Goal: Task Accomplishment & Management: Complete application form

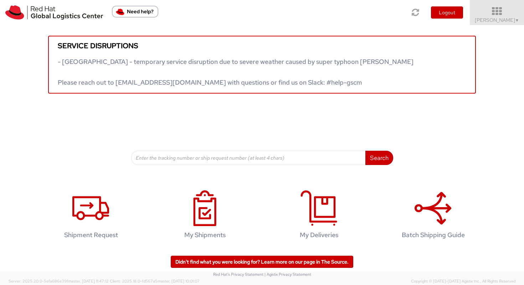
click at [505, 20] on span "Vitoria Alencar ▼" at bounding box center [497, 20] width 45 height 6
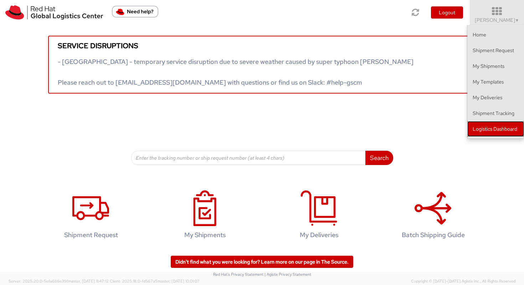
click at [481, 130] on link "Logistics Dashboard" at bounding box center [495, 129] width 57 height 16
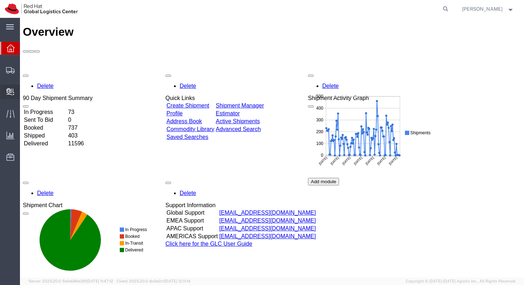
click at [12, 93] on icon at bounding box center [10, 91] width 8 height 7
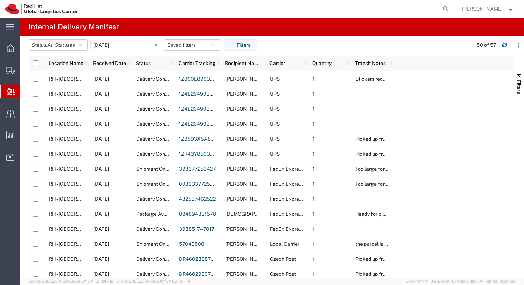
click at [0, 0] on span "Create Delivery" at bounding box center [0, 0] width 0 height 0
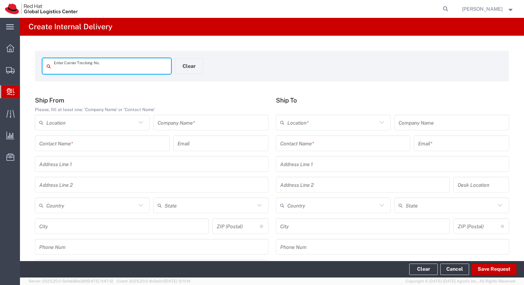
click at [99, 136] on div "Contact Name *" at bounding box center [102, 143] width 135 height 16
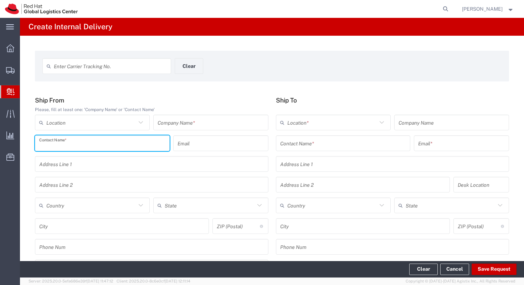
click at [97, 140] on input "text" at bounding box center [102, 143] width 126 height 12
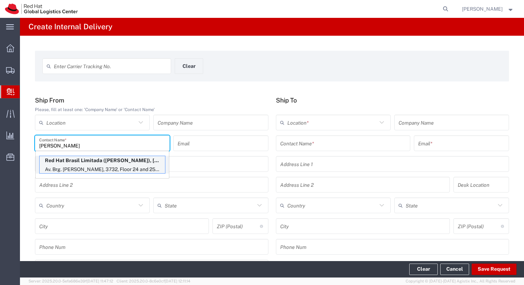
type input "camilla s"
click at [100, 164] on p "Red Hat Brasil Limitada (Camilla Sardeiro), csardeir@redhat.com" at bounding box center [103, 160] width 126 height 9
type input "RH - Sao Paulo"
type input "Red Hat Brasil Limitada"
type input "Camilla Sardeiro"
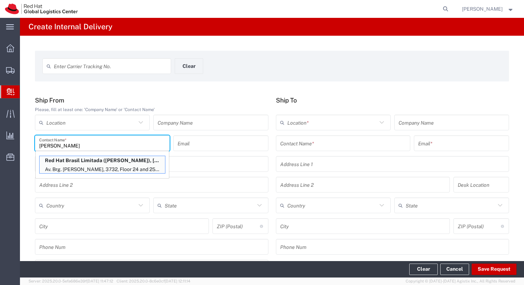
type input "csardeir@redhat.com"
type input "Av. Brg. Faria Lima, 3732"
type input "Floor 24 and 25, Itaim Bibi"
type input "Brazil"
type input "SAO PAULO"
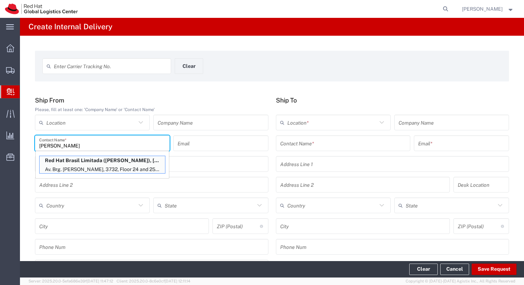
type input "04538-132"
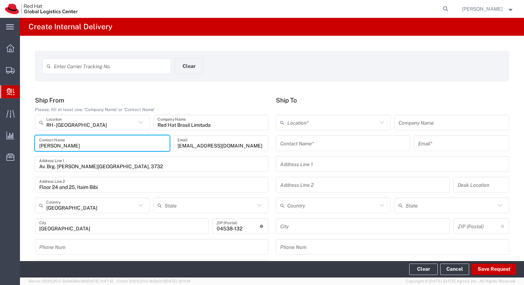
type input "São Paulo"
click at [325, 140] on input "text" at bounding box center [343, 143] width 126 height 12
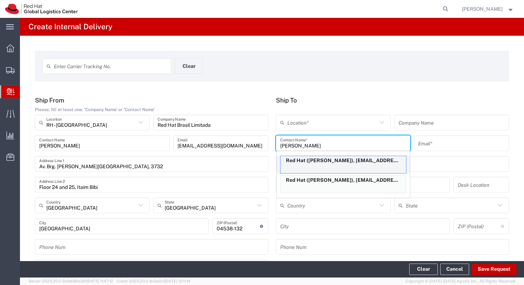
type input "rafael ar"
click at [330, 161] on p "Red Hat (Rafael Araujo), raraujo@redhat.com" at bounding box center [344, 160] width 126 height 9
type input "Red Hat"
type input "Rafael Araujo"
type input "raraujo@redhat.com"
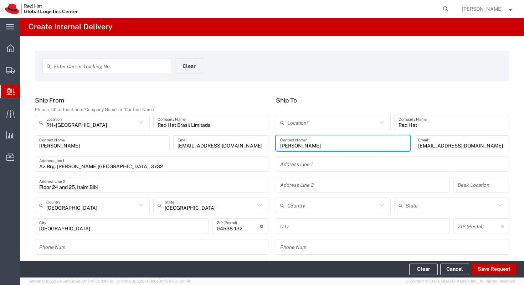
click at [316, 127] on input "text" at bounding box center [332, 122] width 90 height 12
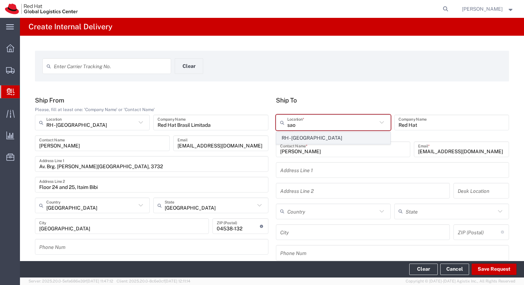
click at [320, 135] on span "RH - Sao Paulo" at bounding box center [333, 137] width 113 height 11
type input "RH - Sao Paulo"
type input "Red Hat Brasil Limitada"
type input "Av. Brg. Faria Lima, 3732"
type input "Floor 24 and 25, Itaim Bibi"
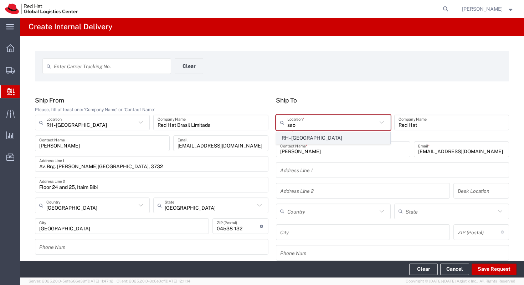
type input "Brazil"
type input "SAO PAULO"
type input "04538-132"
type input "000"
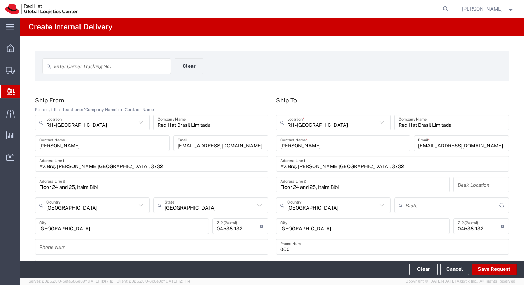
type input "São Paulo"
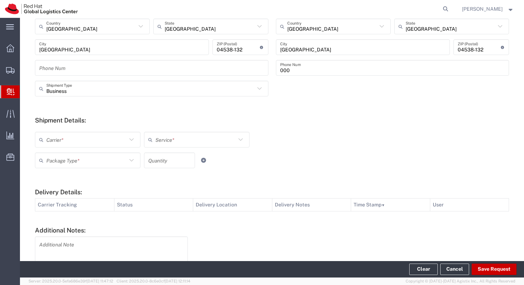
scroll to position [180, 0]
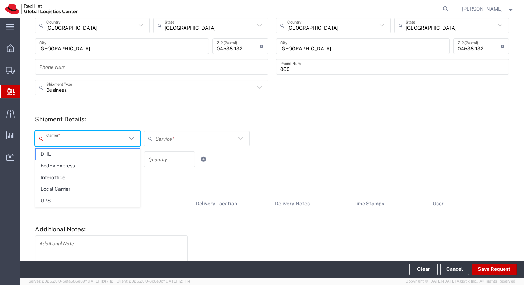
click at [89, 135] on input "text" at bounding box center [86, 138] width 81 height 12
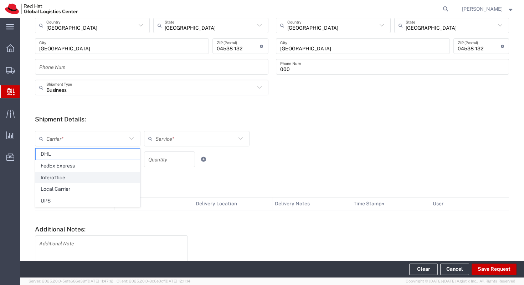
click at [76, 174] on span "Interoffice" at bounding box center [88, 177] width 104 height 11
type input "Interoffice"
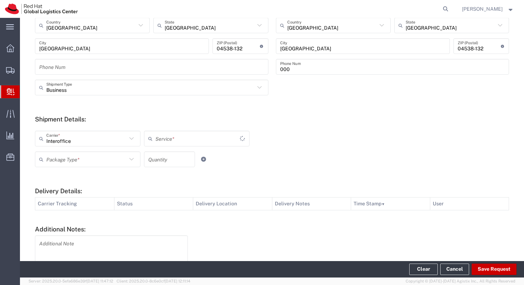
type input "IO_Ground"
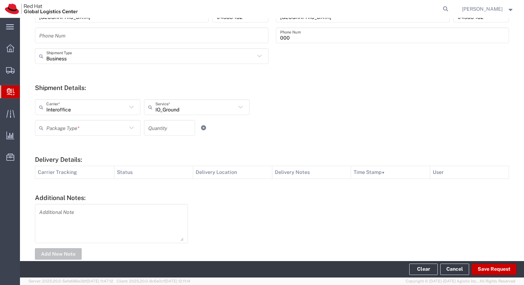
scroll to position [226, 0]
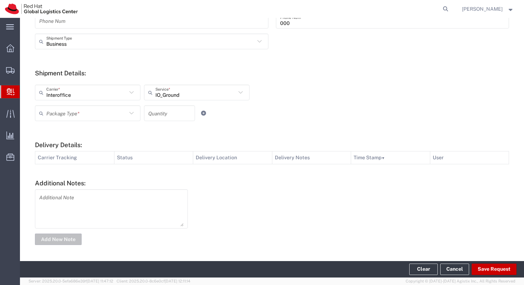
click at [101, 109] on input "text" at bounding box center [86, 113] width 81 height 12
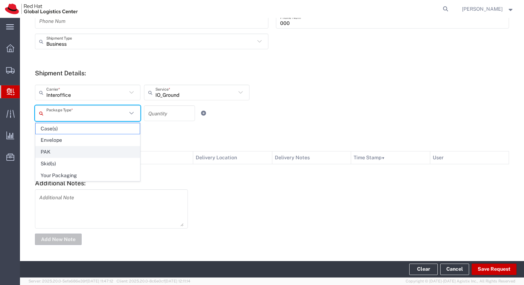
click at [85, 148] on span "PAK" at bounding box center [88, 151] width 104 height 11
type input "PAK"
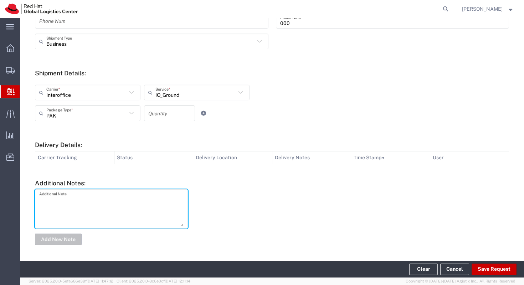
click at [83, 199] on textarea at bounding box center [111, 208] width 144 height 35
type textarea "Camisetas"
click at [71, 239] on button "Add New Note" at bounding box center [58, 238] width 47 height 11
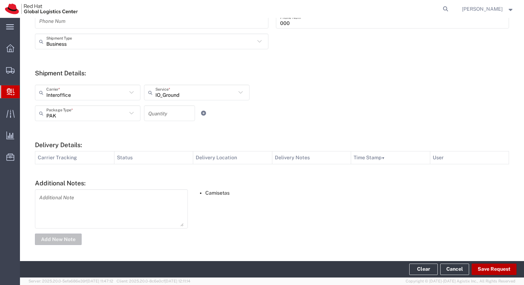
click at [500, 272] on button "Save Request" at bounding box center [494, 268] width 45 height 11
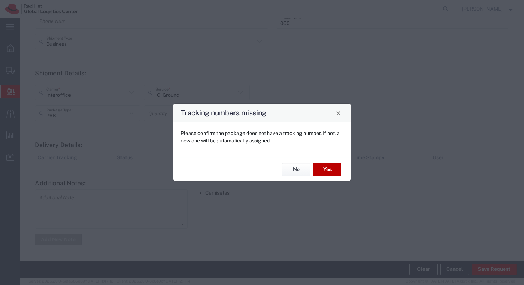
click at [326, 170] on button "Yes" at bounding box center [327, 169] width 29 height 13
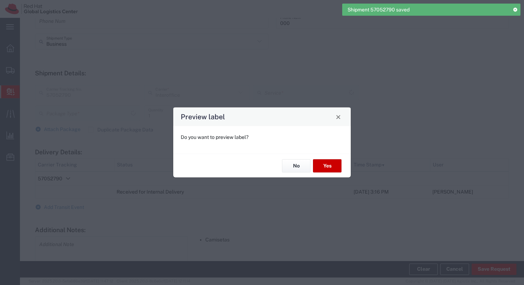
type input "PAK"
type input "IO_Ground"
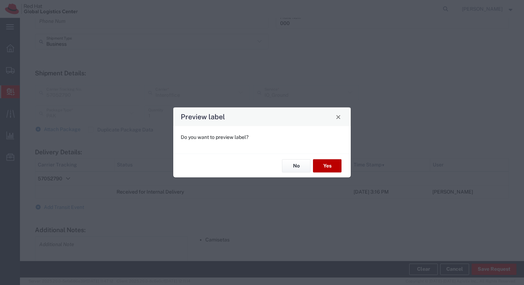
click at [326, 170] on button "Yes" at bounding box center [327, 165] width 29 height 13
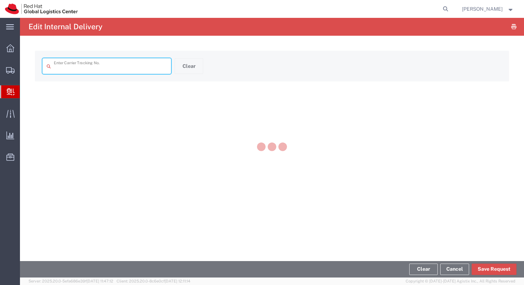
type input "57052790"
